Goal: Transaction & Acquisition: Purchase product/service

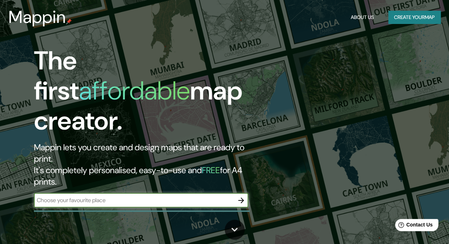
click at [104, 196] on input "text" at bounding box center [134, 200] width 200 height 8
type input "[GEOGRAPHIC_DATA]"
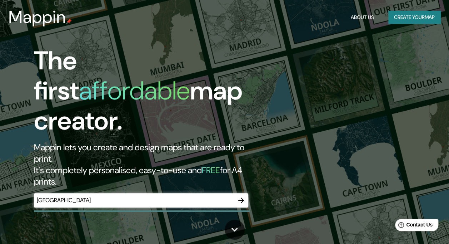
click at [244, 196] on icon "button" at bounding box center [241, 200] width 9 height 9
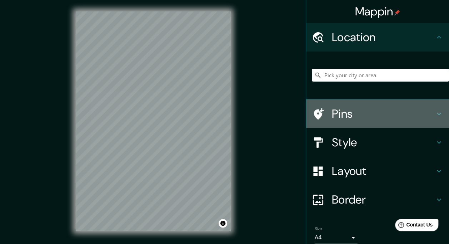
click at [337, 112] on h4 "Pins" at bounding box center [383, 113] width 103 height 14
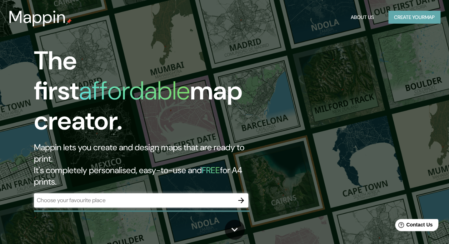
click at [412, 18] on button "Create your map" at bounding box center [414, 17] width 52 height 13
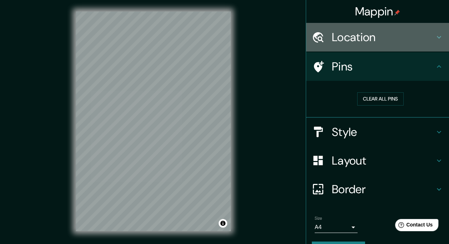
click at [344, 40] on h4 "Location" at bounding box center [383, 37] width 103 height 14
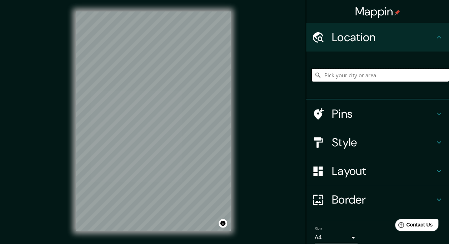
click at [353, 76] on input "Pick your city or area" at bounding box center [380, 75] width 137 height 13
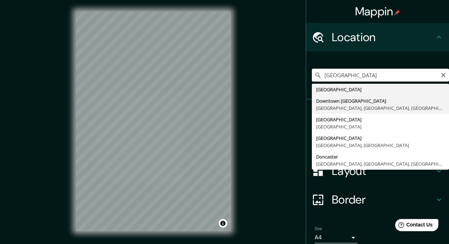
type input "Downtown [GEOGRAPHIC_DATA], [GEOGRAPHIC_DATA], [GEOGRAPHIC_DATA], [GEOGRAPHIC_D…"
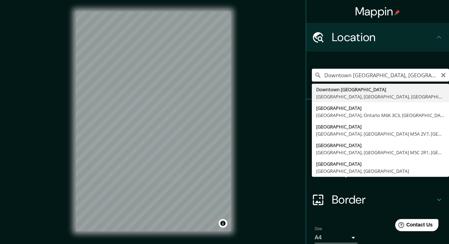
click at [352, 73] on input "Downtown [GEOGRAPHIC_DATA], [GEOGRAPHIC_DATA], [GEOGRAPHIC_DATA], [GEOGRAPHIC_D…" at bounding box center [380, 75] width 137 height 13
click at [441, 74] on icon "Clear" at bounding box center [443, 75] width 4 height 4
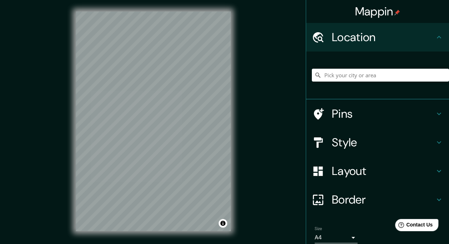
click at [343, 114] on h4 "Pins" at bounding box center [383, 113] width 103 height 14
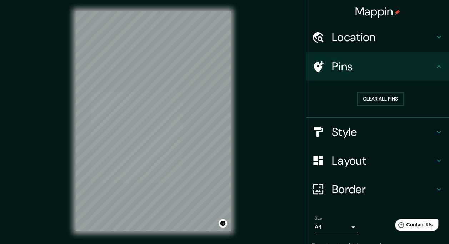
click at [435, 67] on icon at bounding box center [439, 66] width 9 height 9
click at [437, 37] on icon at bounding box center [439, 37] width 4 height 3
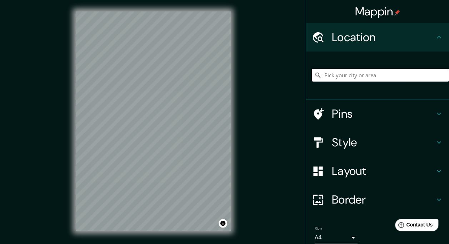
click at [349, 75] on input "Pick your city or area" at bounding box center [380, 75] width 137 height 13
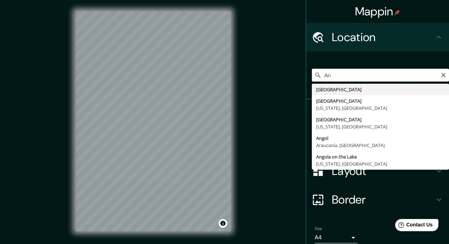
type input "A"
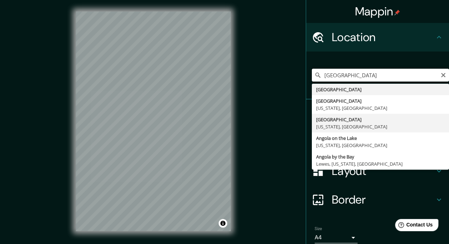
scroll to position [44, 0]
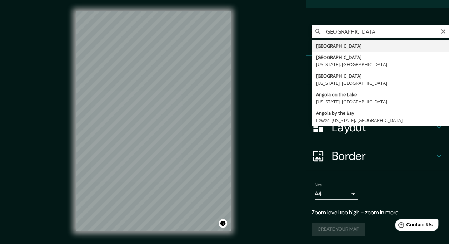
type input "[GEOGRAPHIC_DATA]"
